Goal: Task Accomplishment & Management: Complete application form

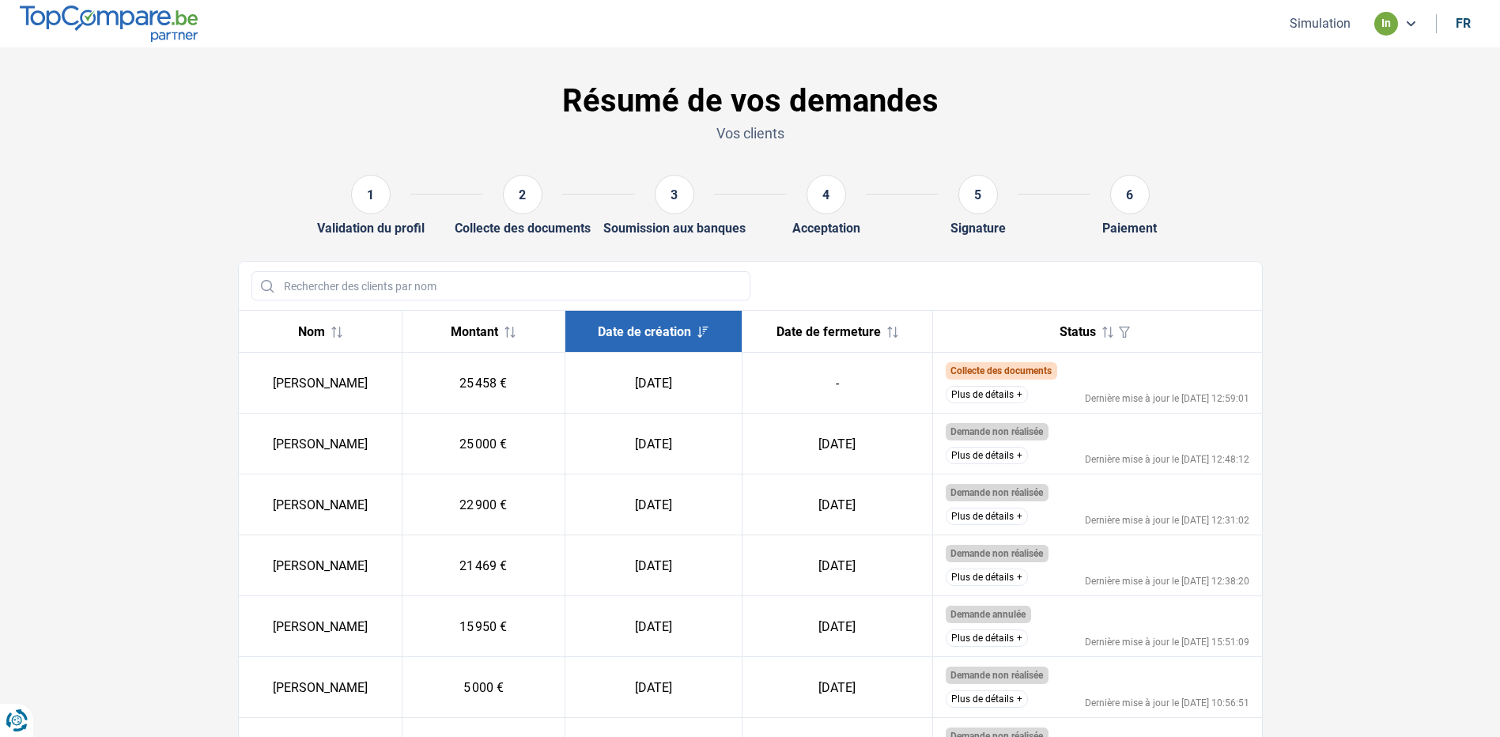
click at [1304, 29] on button "Simulation" at bounding box center [1320, 23] width 70 height 17
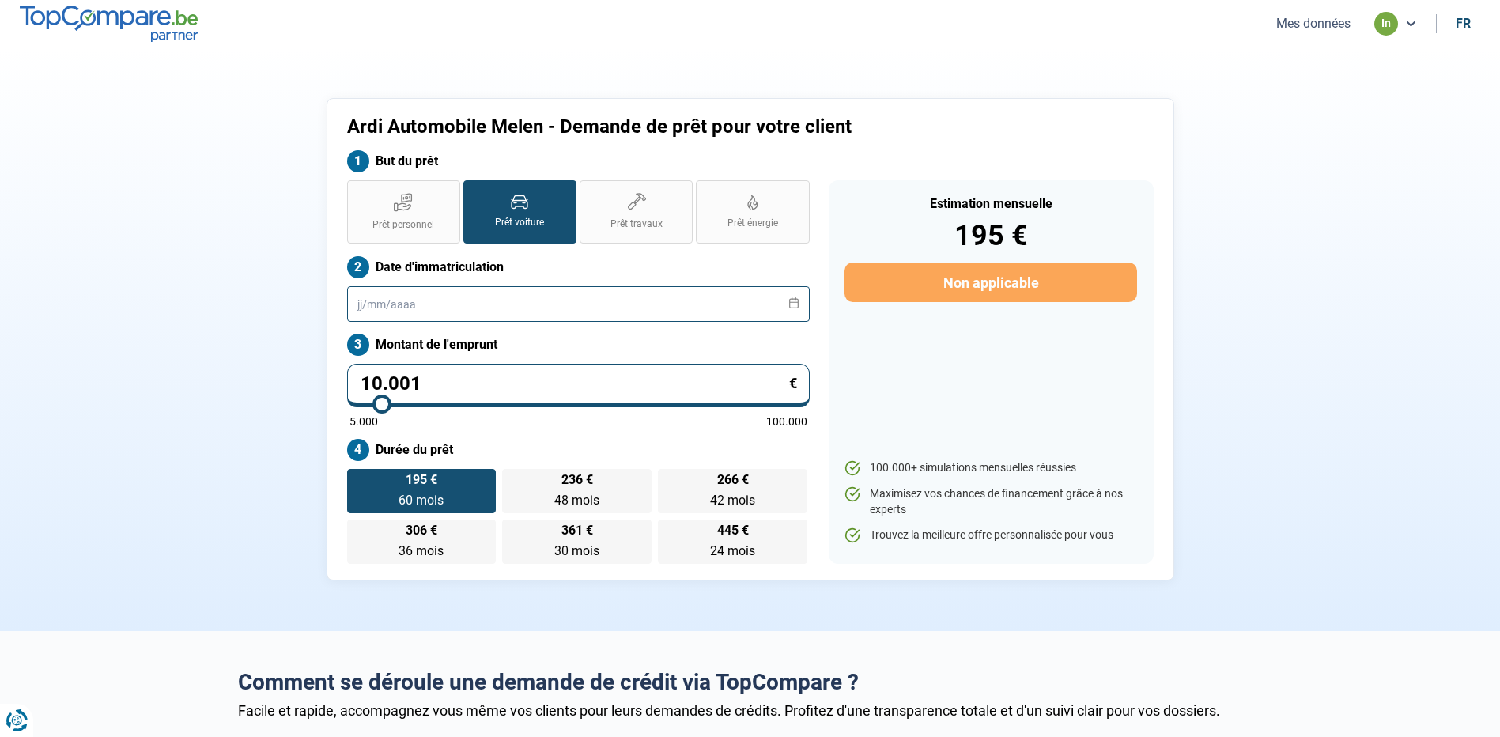
click at [437, 292] on input "text" at bounding box center [578, 304] width 462 height 36
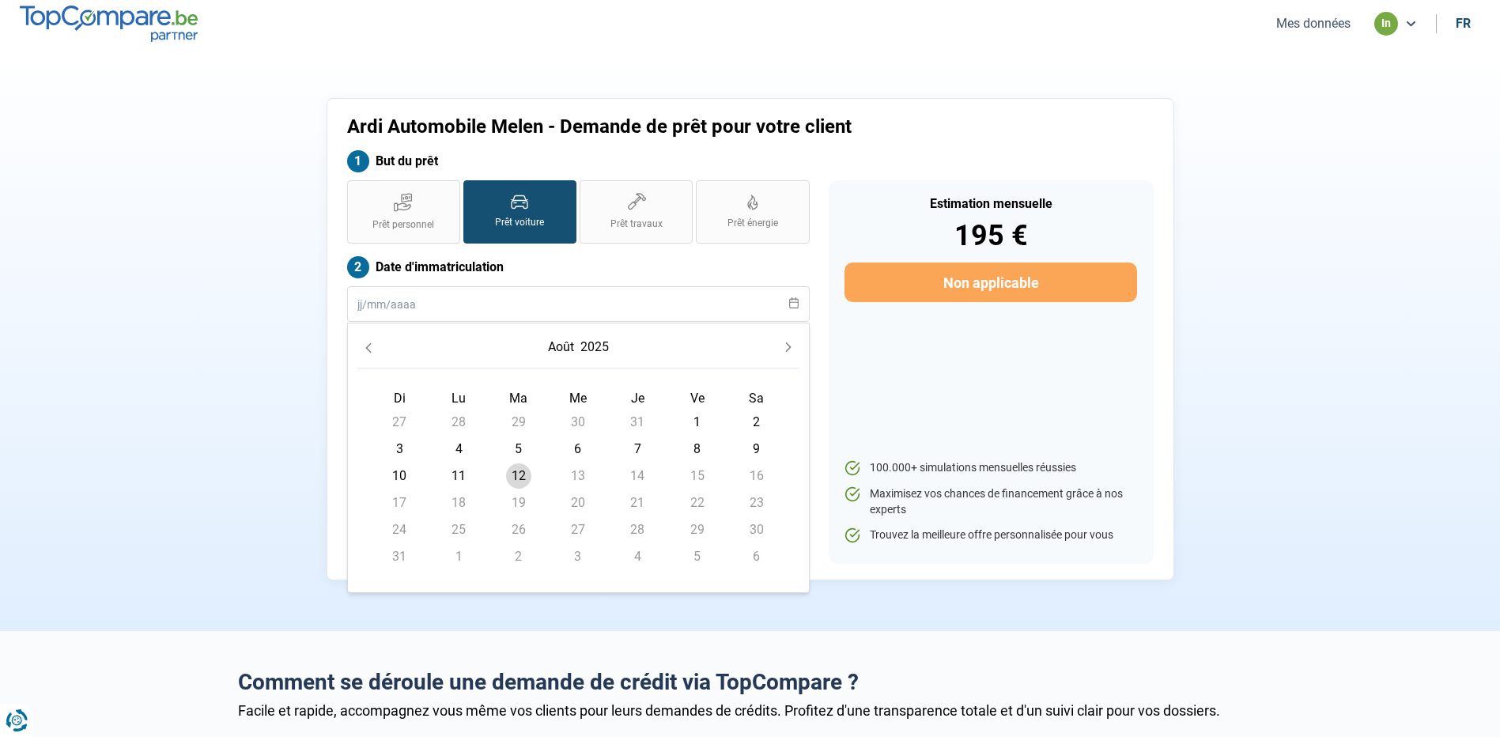
click at [574, 342] on button "août" at bounding box center [561, 347] width 32 height 28
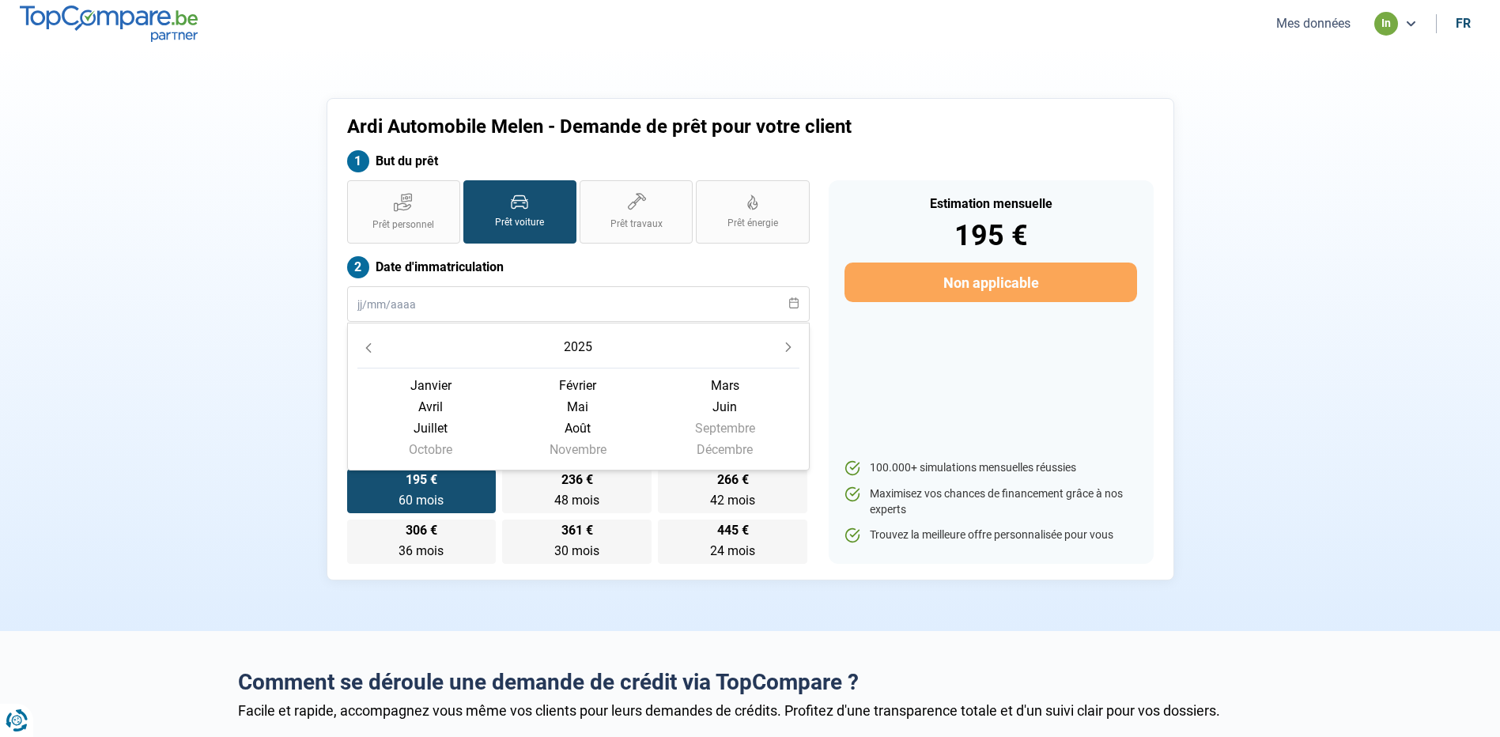
click at [572, 355] on button "2025" at bounding box center [577, 347] width 35 height 28
click at [375, 347] on button "Previous Decade" at bounding box center [368, 344] width 22 height 22
click at [504, 432] on span "2018" at bounding box center [430, 442] width 147 height 21
click at [504, 384] on span "janvier" at bounding box center [577, 385] width 147 height 21
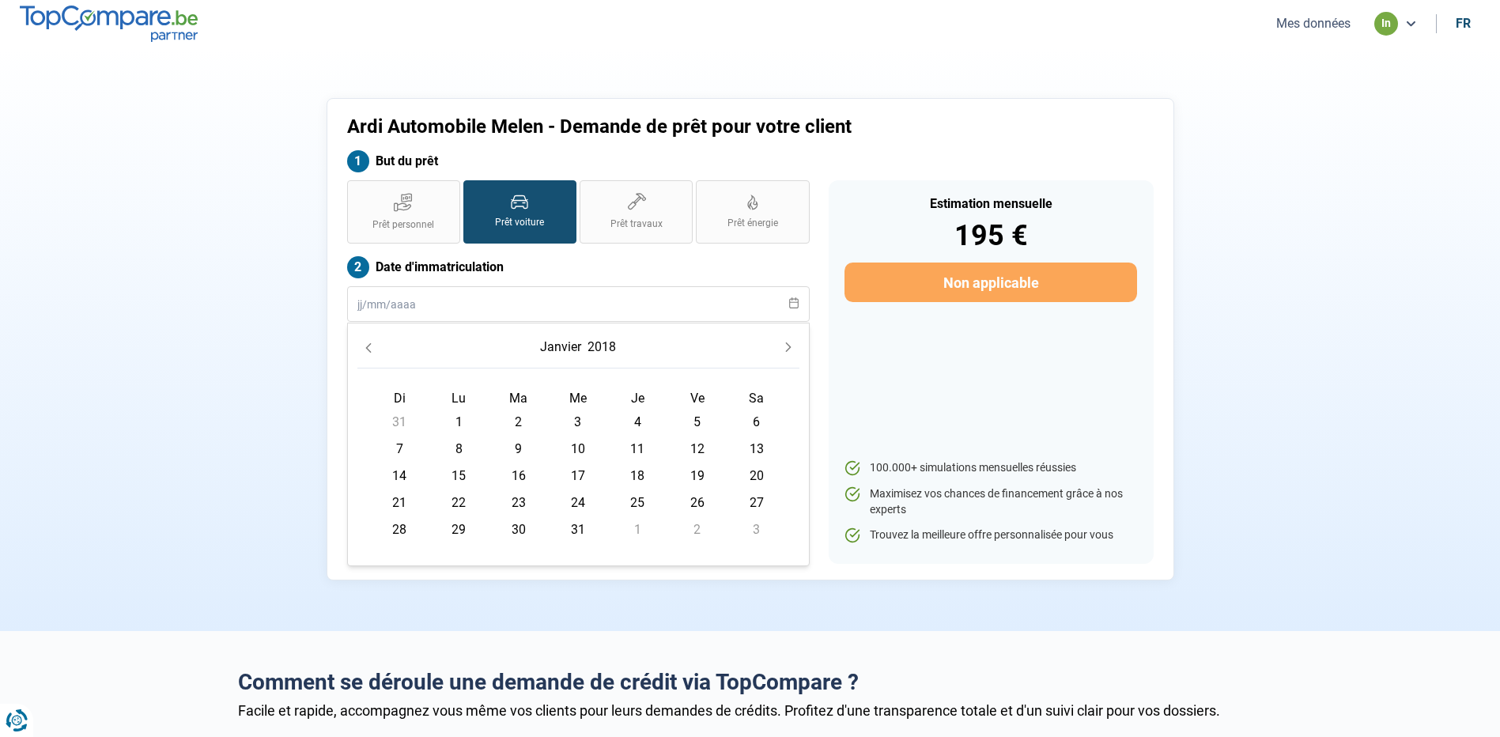
click at [466, 418] on span "1" at bounding box center [458, 421] width 25 height 25
type input "[DATE]"
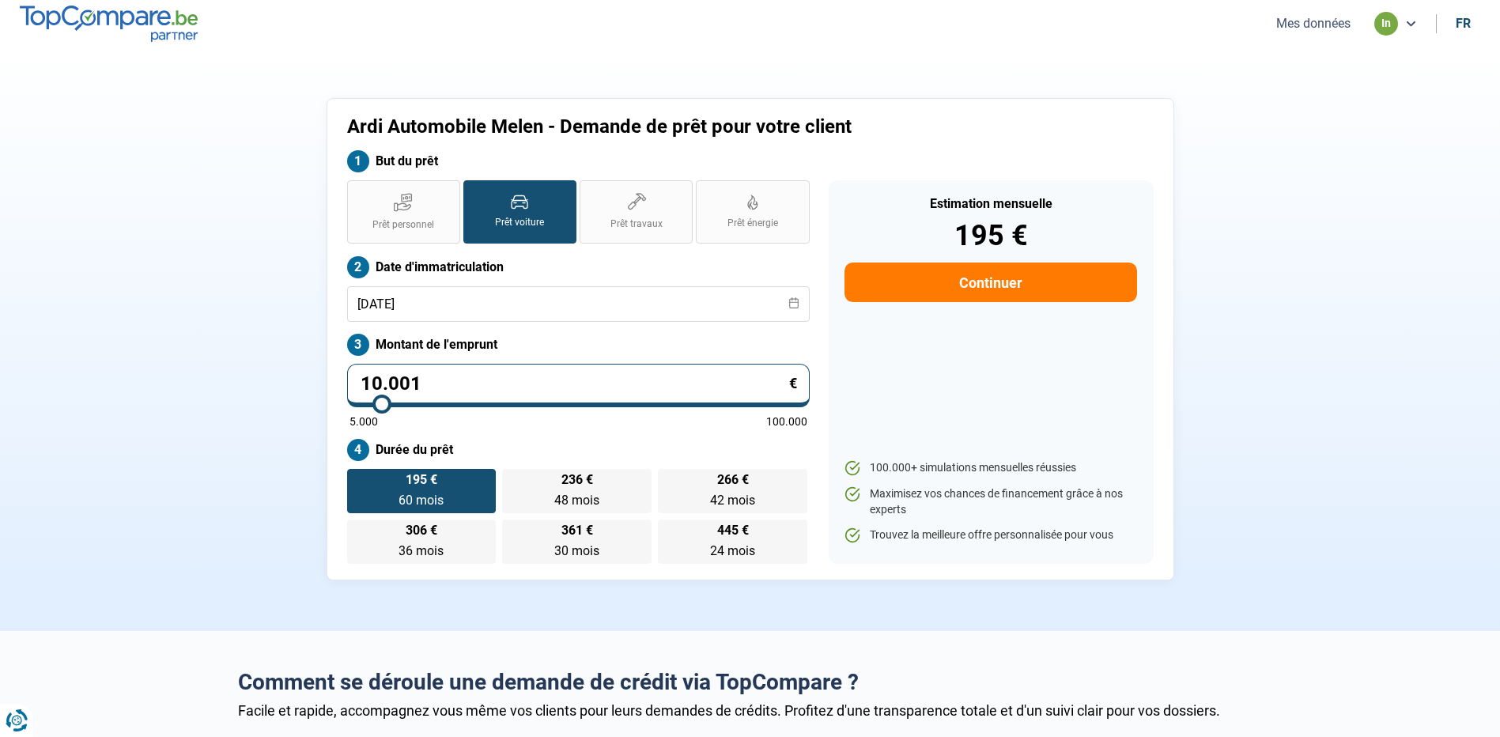
drag, startPoint x: 500, startPoint y: 369, endPoint x: 125, endPoint y: 390, distance: 376.1
click at [123, 389] on section "Ardi Automobile Melen - Demande de prêt pour votre client But du prêt Prêt pers…" at bounding box center [750, 338] width 1500 height 583
type input "1"
type input "5000"
type input "17"
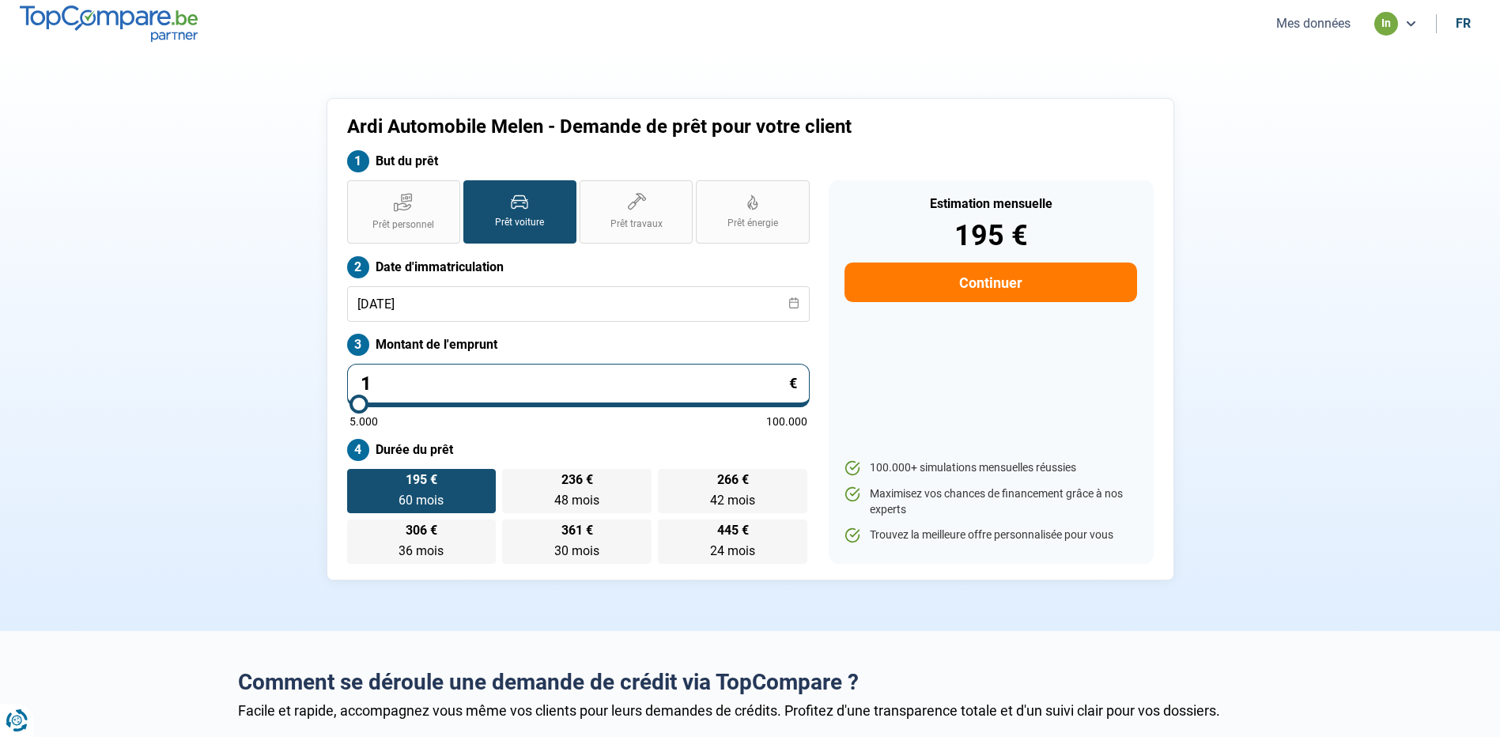
type input "5000"
type input "179"
type input "5000"
type input "1.795"
type input "5000"
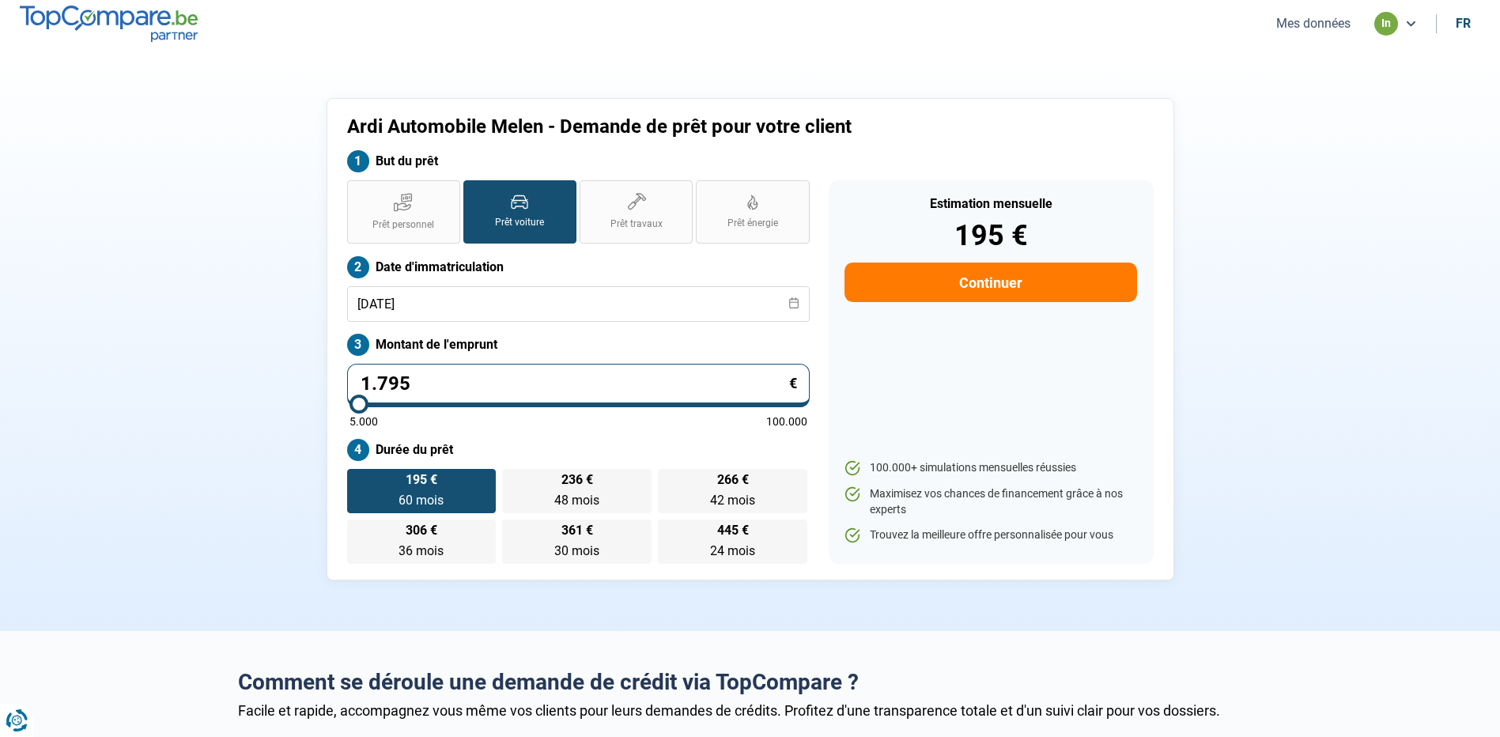
type input "17.950"
type input "18000"
type input "17.950"
type input "18000"
click at [944, 398] on div "Estimation mensuelle 350 € Continuer 100.000+ simulations mensuelles réussies M…" at bounding box center [990, 371] width 325 height 383
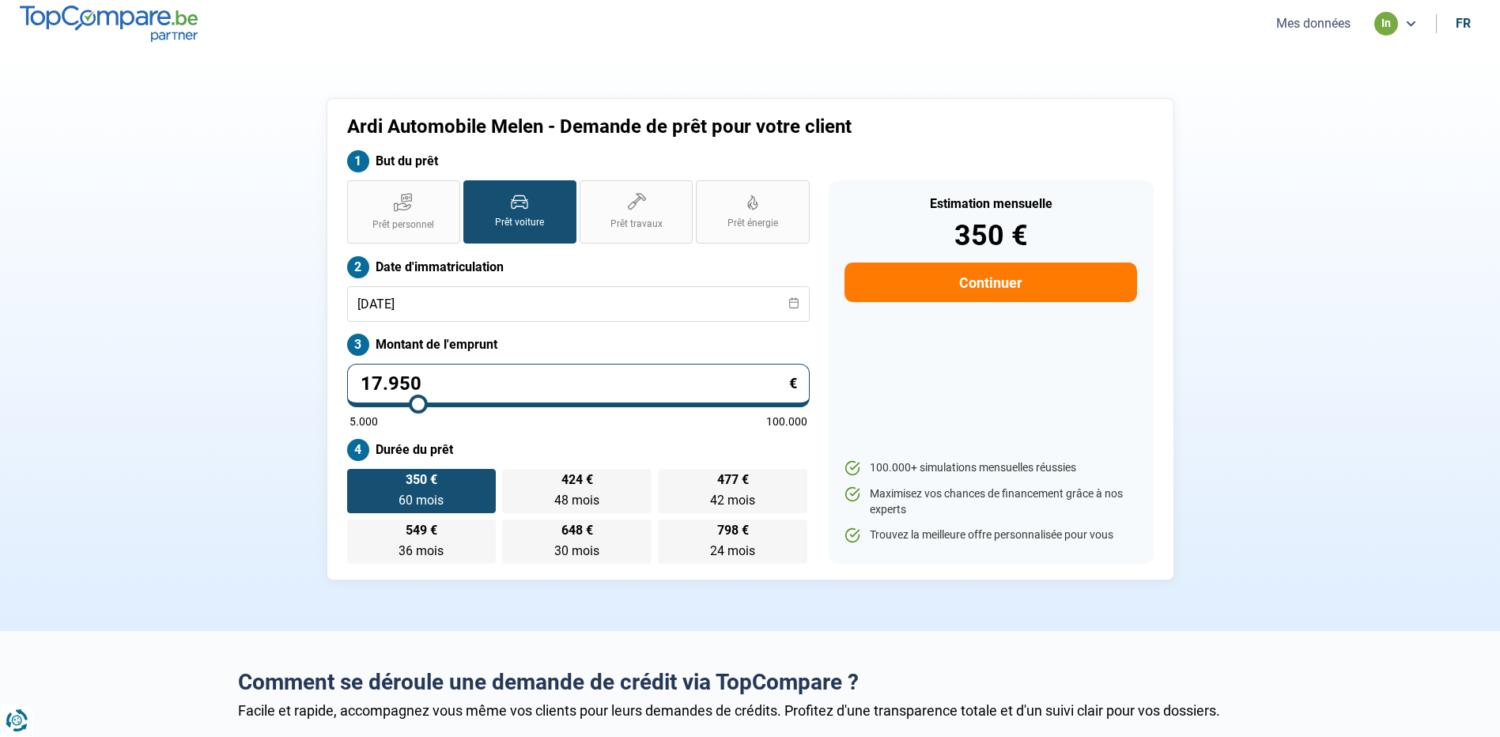
click at [976, 296] on button "Continuer" at bounding box center [990, 282] width 292 height 40
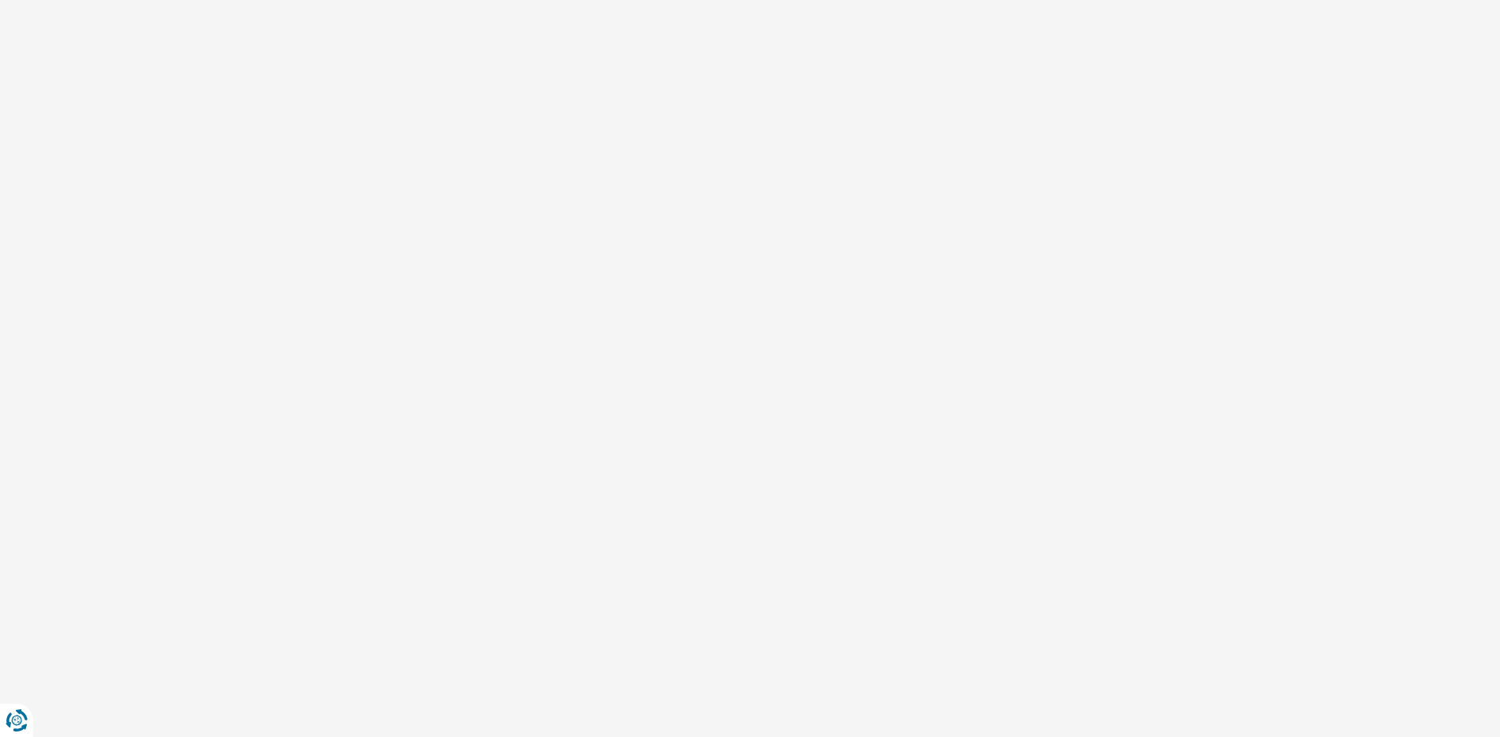
select select "32"
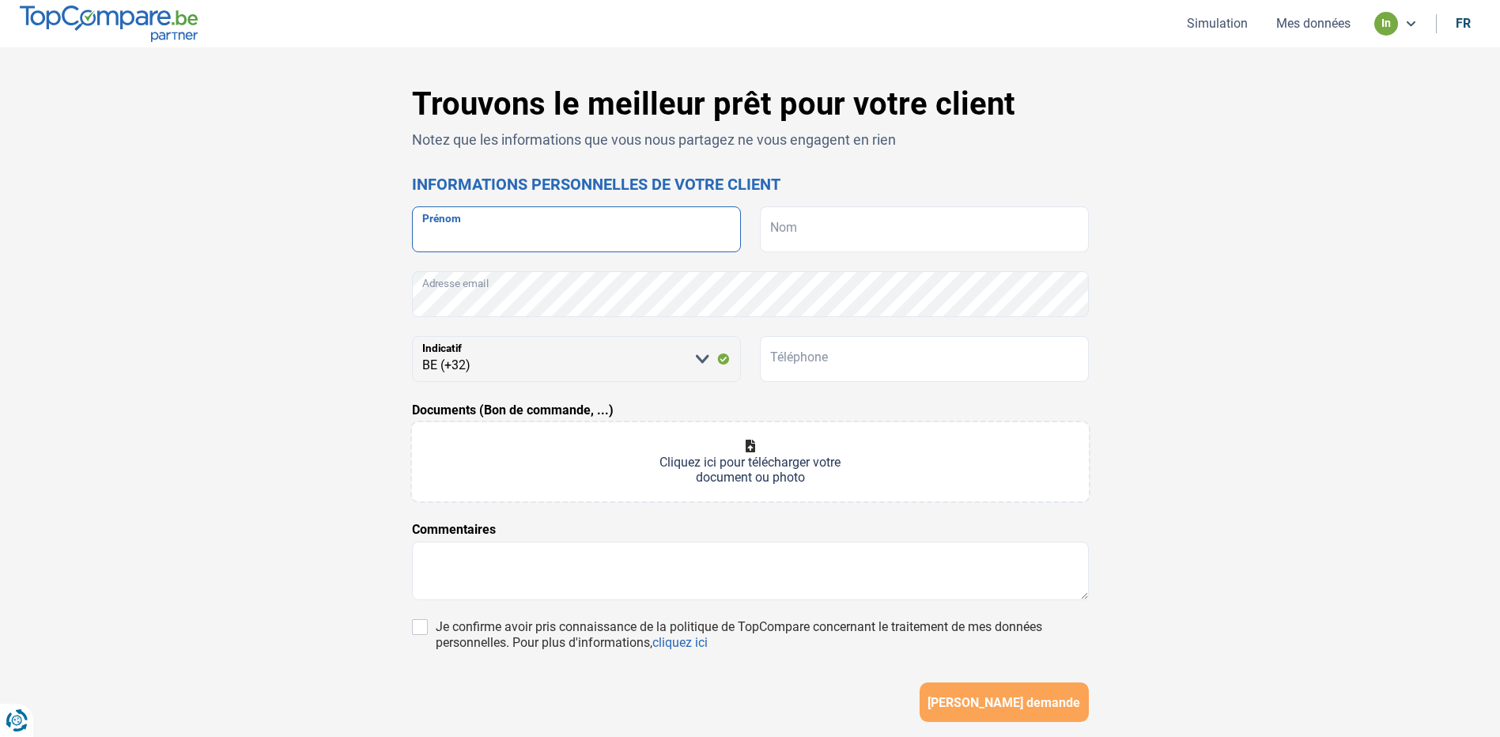
click at [519, 245] on input "Prénom" at bounding box center [576, 229] width 329 height 46
type input "CORALIE"
click at [858, 253] on form "[PERSON_NAME] Nom Adresse email [PERSON_NAME] sélectionner une option BE (+32) …" at bounding box center [750, 463] width 677 height 515
click at [869, 233] on input "Nom" at bounding box center [924, 229] width 329 height 46
type input "POTTIER"
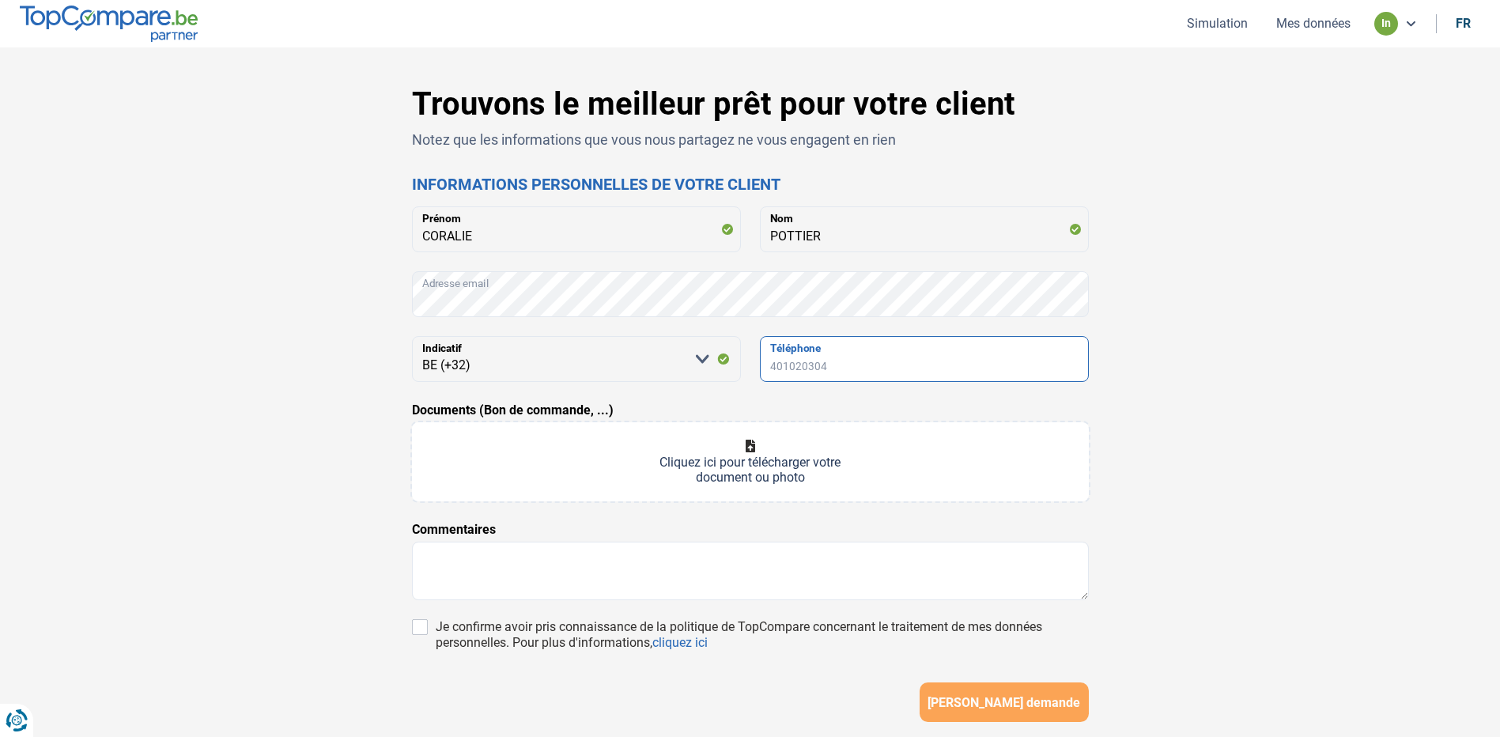
click at [818, 371] on input "Téléphone" at bounding box center [924, 359] width 329 height 46
type input "0470517438"
click at [423, 625] on input "Je confirme avoir pris connaissance de la politique de TopCompare concernant le…" at bounding box center [420, 627] width 16 height 16
checkbox input "true"
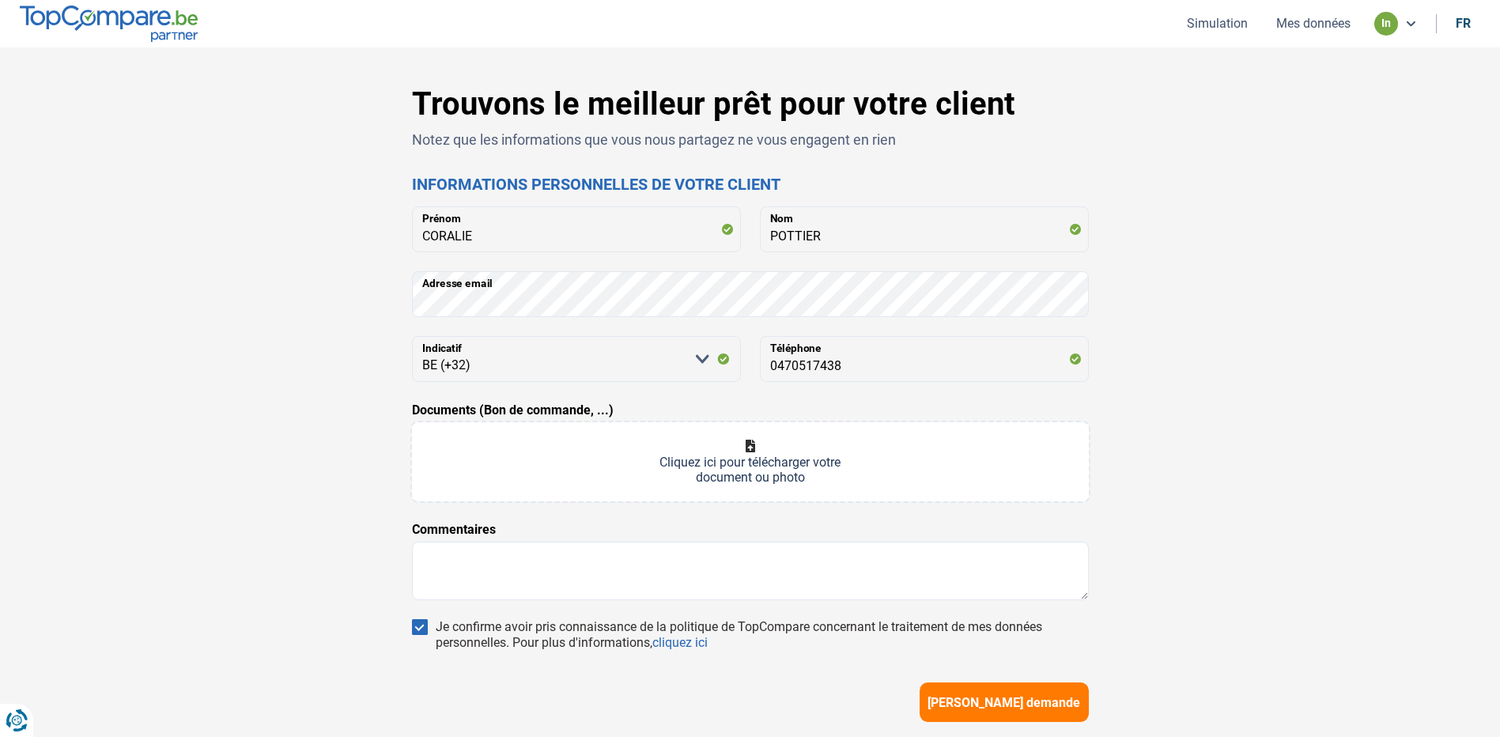
click at [832, 433] on input "Documents (Bon de commande, ...)" at bounding box center [750, 461] width 677 height 79
type input "C:\fakepath\troc liege.jpg"
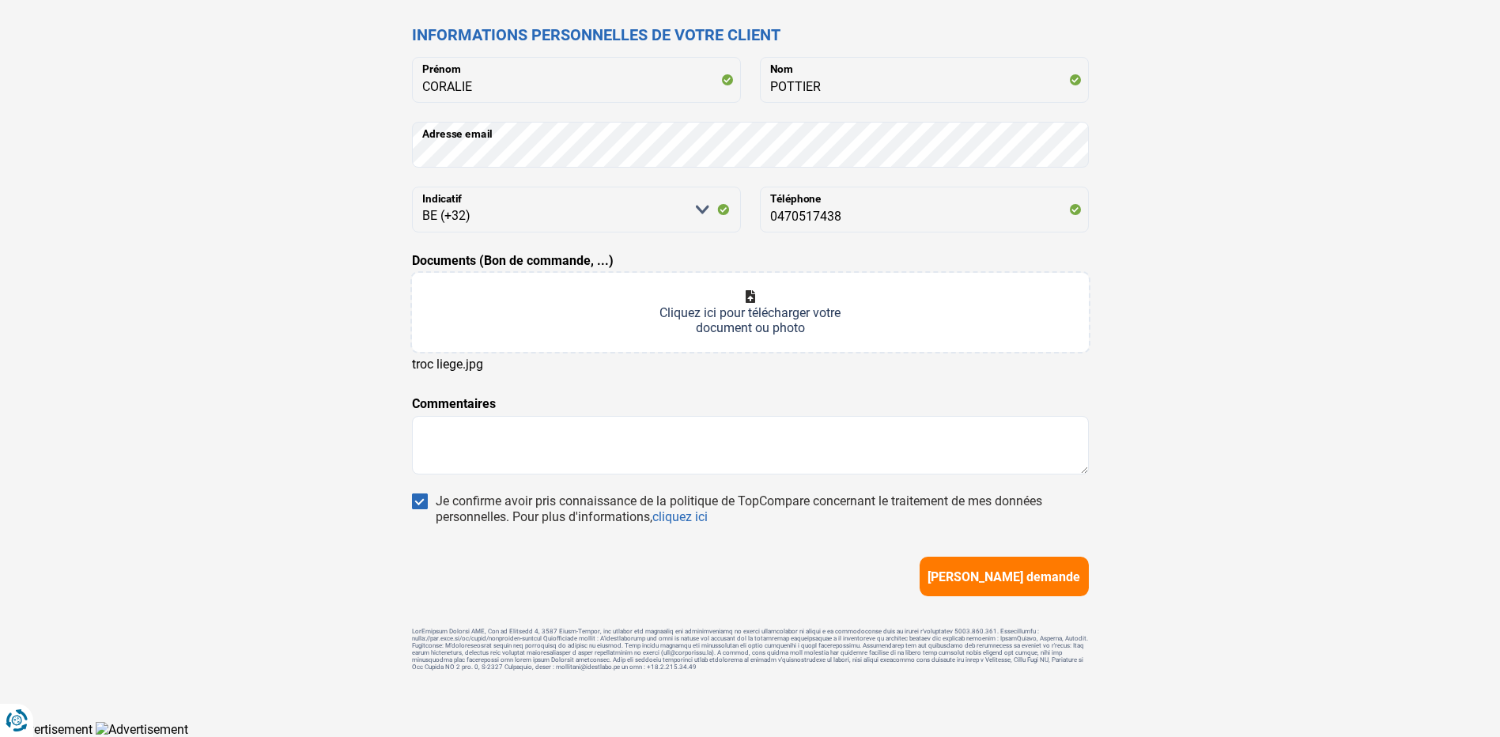
scroll to position [153, 0]
click at [1021, 569] on span "[PERSON_NAME] demande" at bounding box center [1003, 576] width 153 height 15
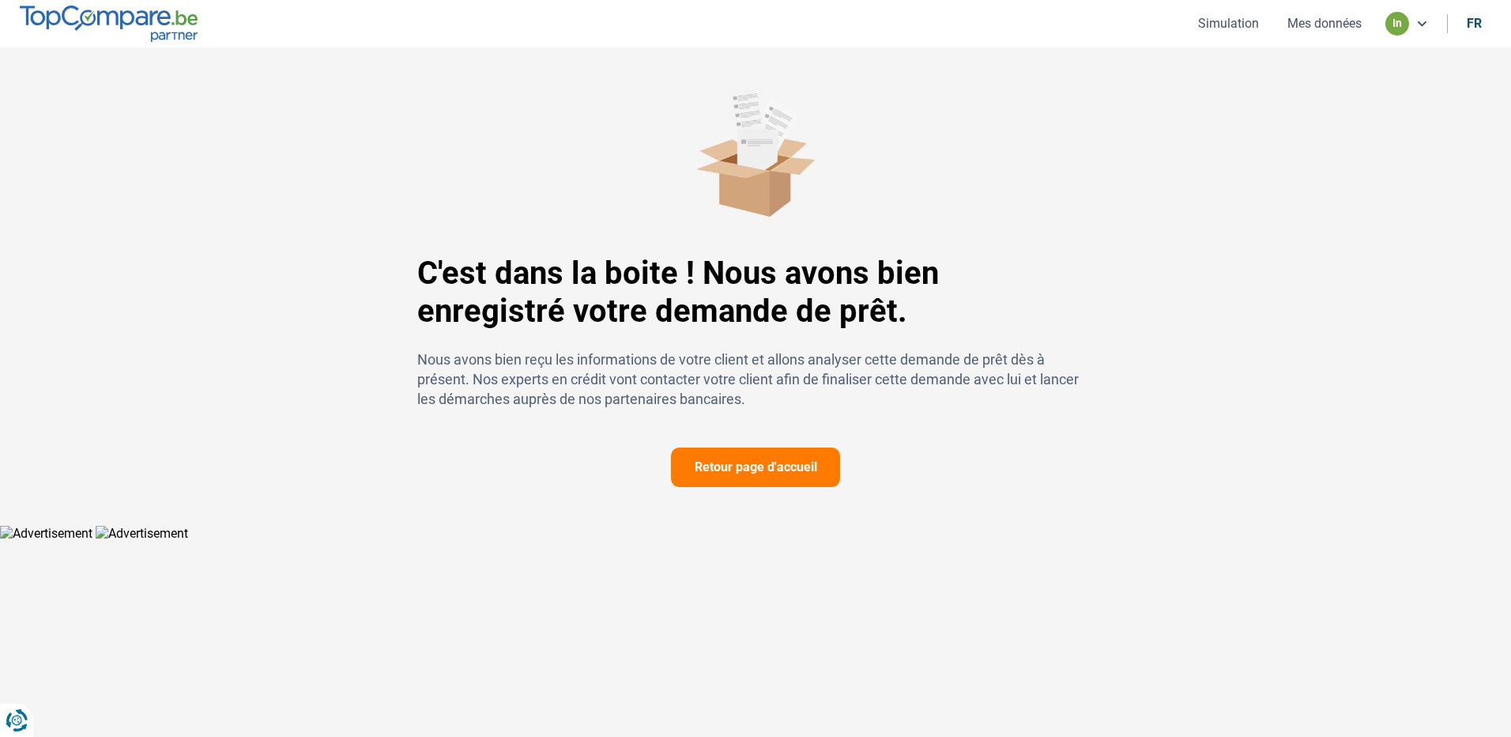
click at [805, 482] on button "Retour page d'accueil" at bounding box center [755, 467] width 169 height 40
